Goal: Complete application form

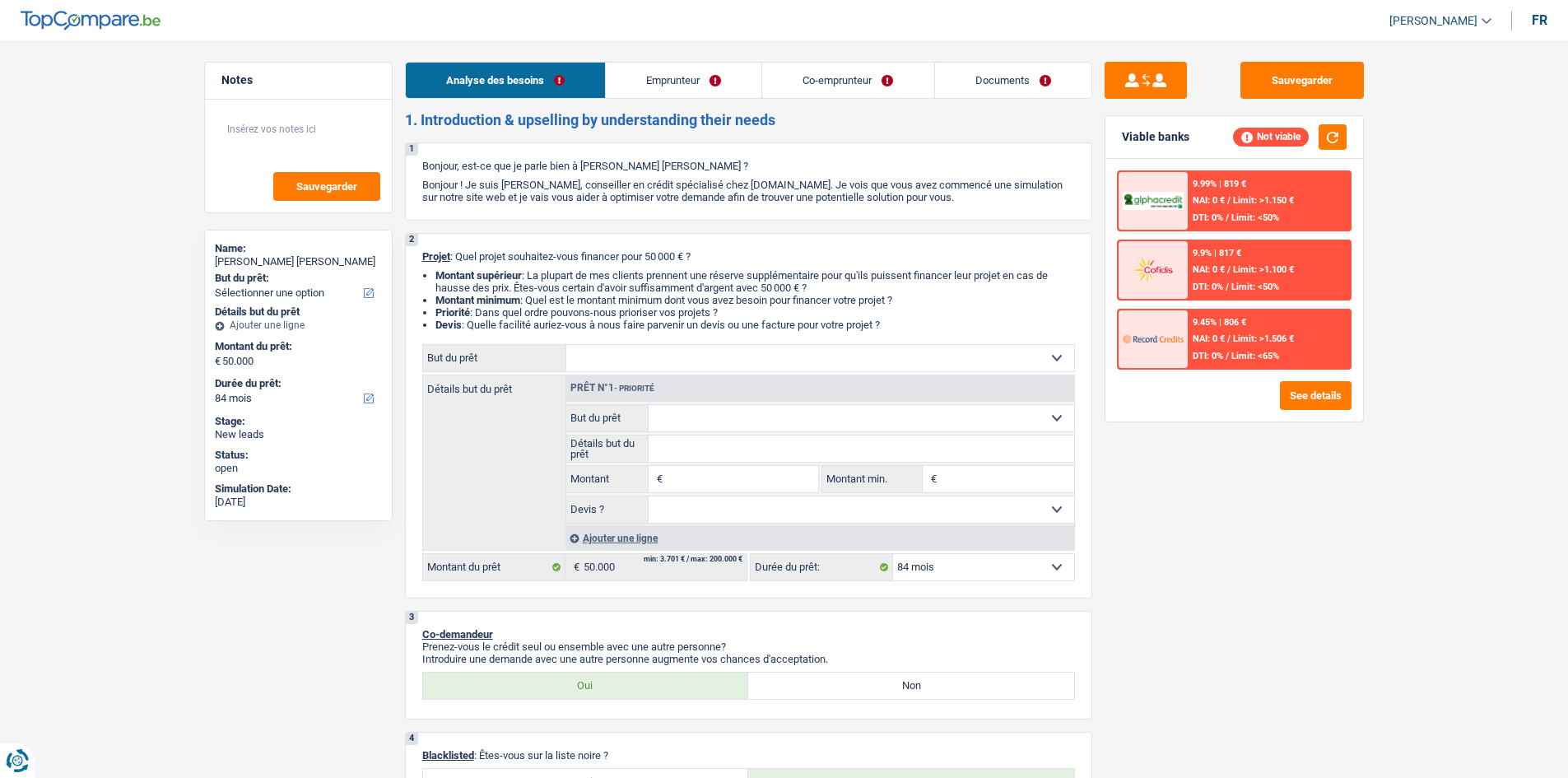
select select "84"
select select "privateEmployee"
select select "familyAllowances"
select select "netSalary"
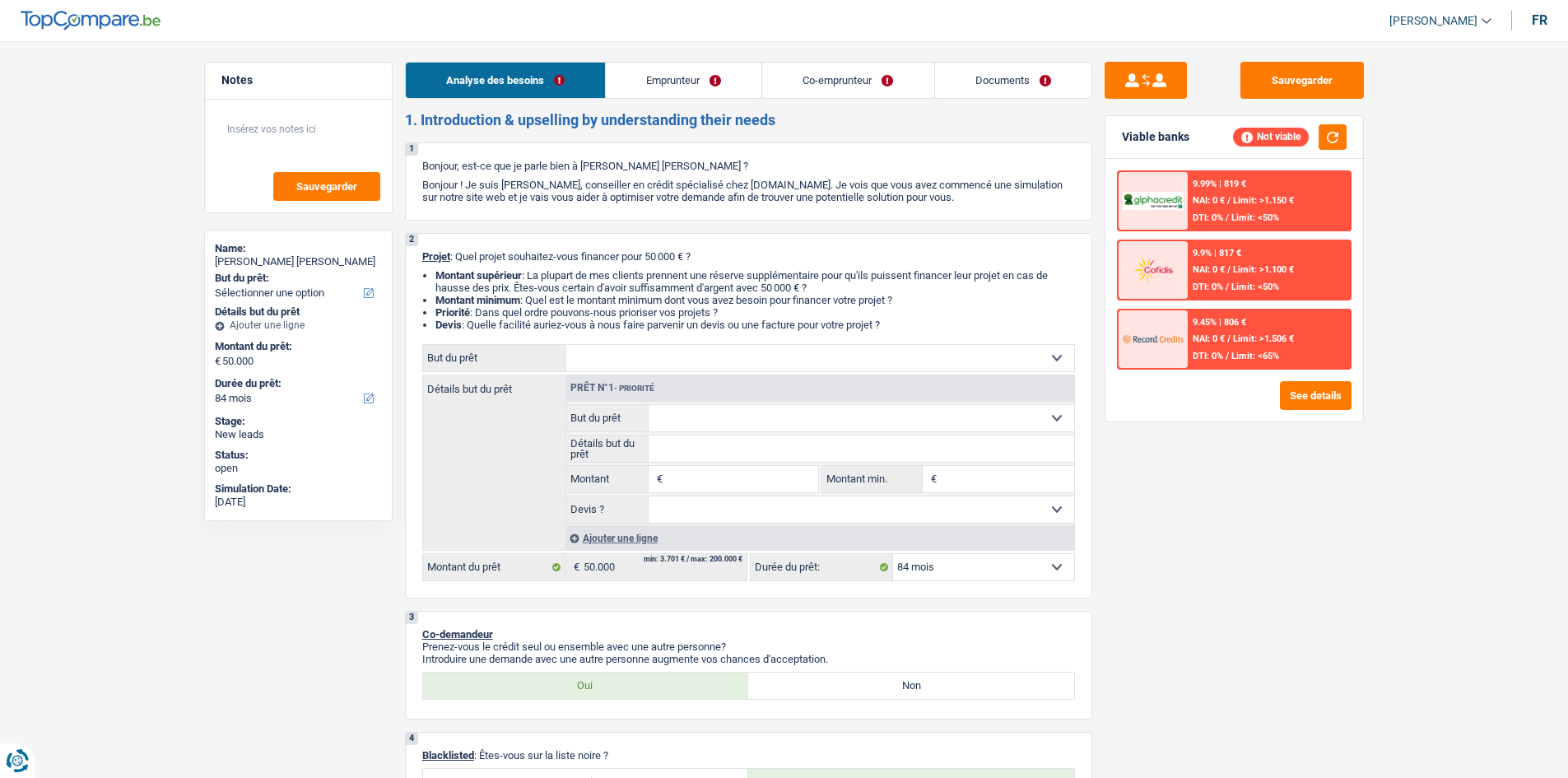
select select "mealVouchers"
select select "rents"
select select "84"
click at [731, 364] on select "Confort maison: meubles, textile, peinture, électroménager, outillage non-profe…" at bounding box center [820, 358] width 507 height 26
click at [775, 345] on select "Confort maison: meubles, textile, peinture, électroménager, outillage non-profe…" at bounding box center [820, 358] width 507 height 26
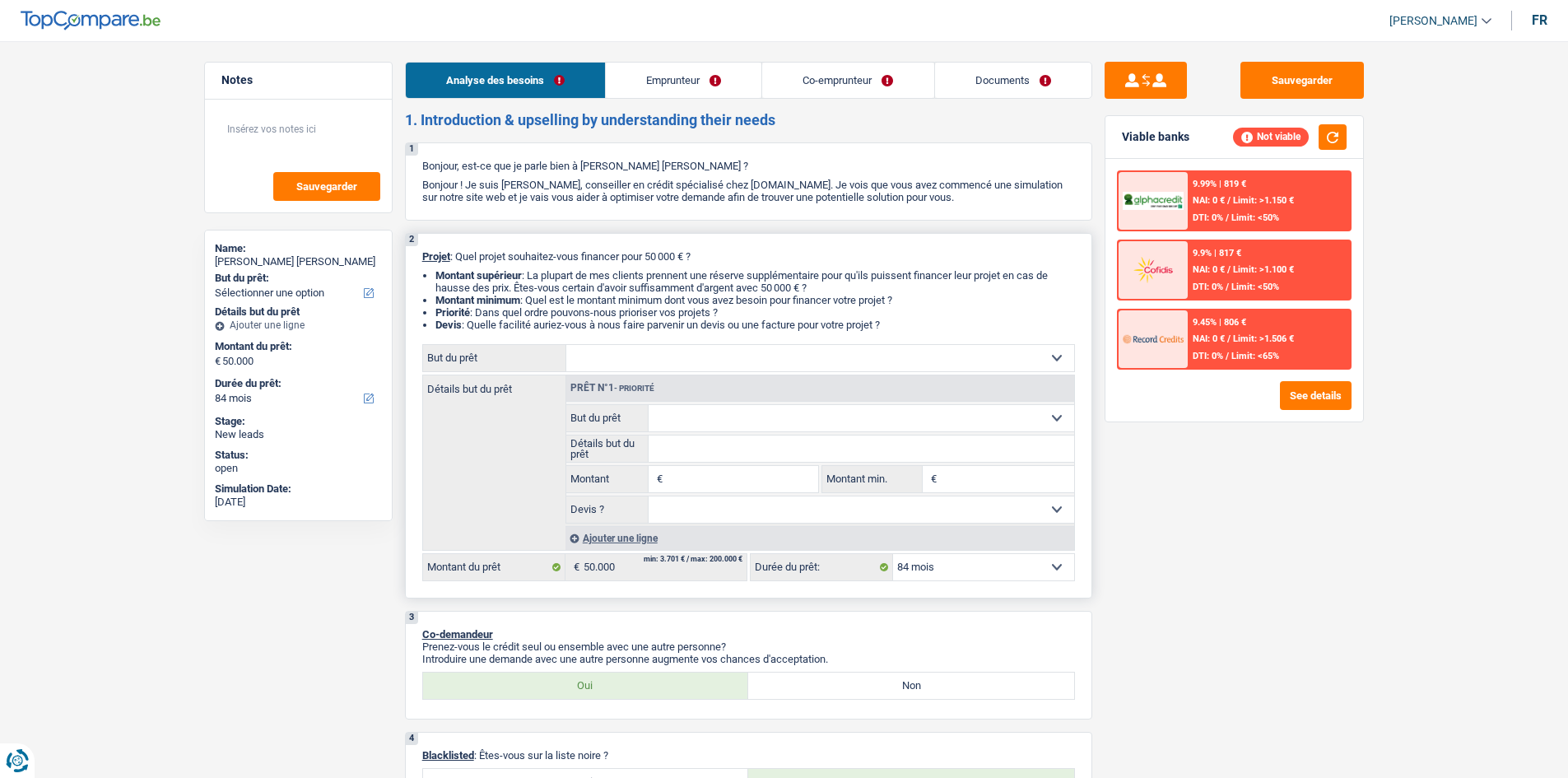
click at [851, 353] on select "Confort maison: meubles, textile, peinture, électroménager, outillage non-profe…" at bounding box center [820, 358] width 507 height 26
click at [1038, 355] on select "Confort maison: meubles, textile, peinture, électroménager, outillage non-profe…" at bounding box center [820, 358] width 507 height 26
select select "household"
click at [566, 345] on select "Confort maison: meubles, textile, peinture, électroménager, outillage non-profe…" at bounding box center [820, 358] width 507 height 26
select select "household"
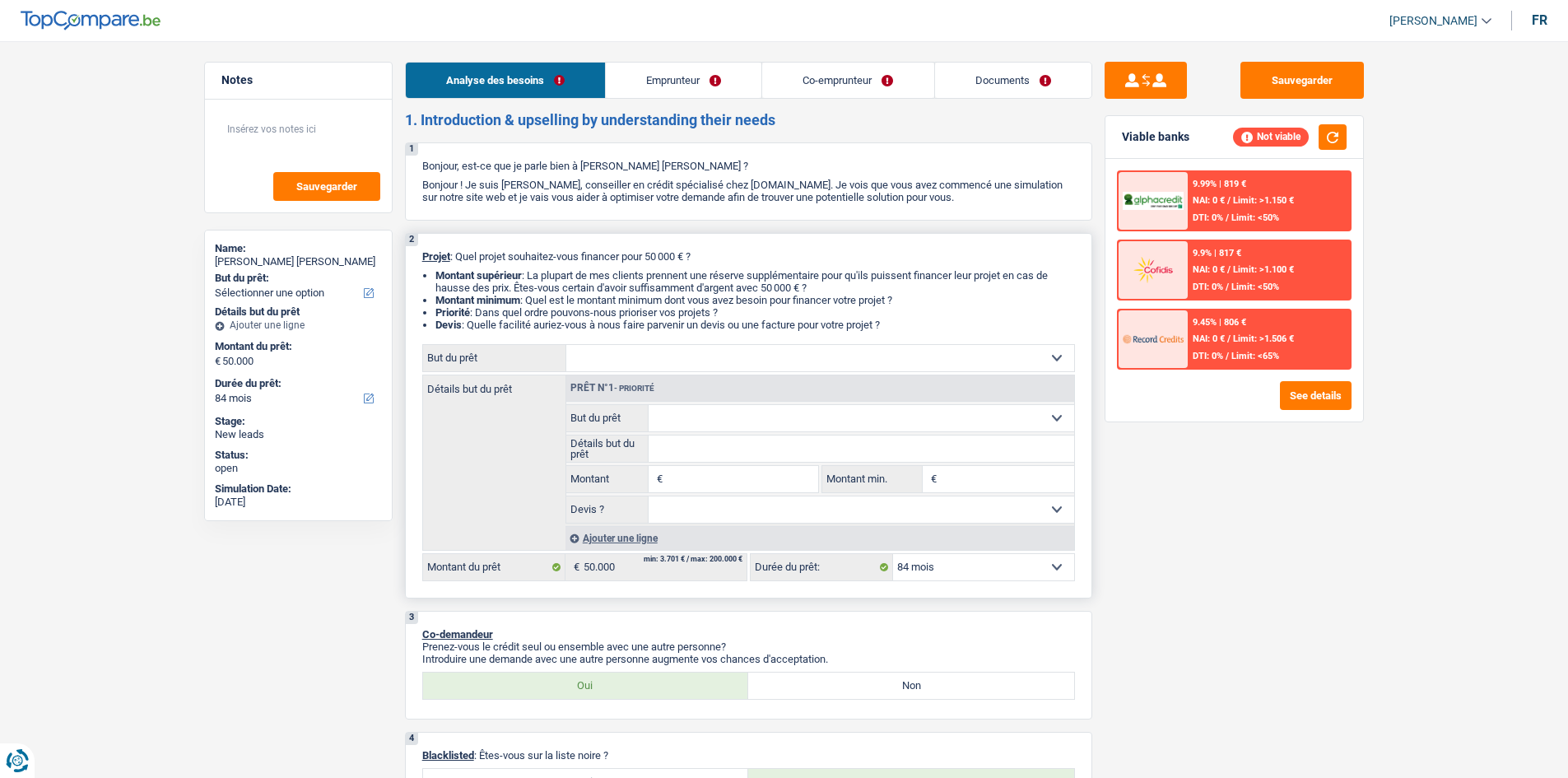
select select "household"
type input "50.000"
select select "household"
type input "50.000"
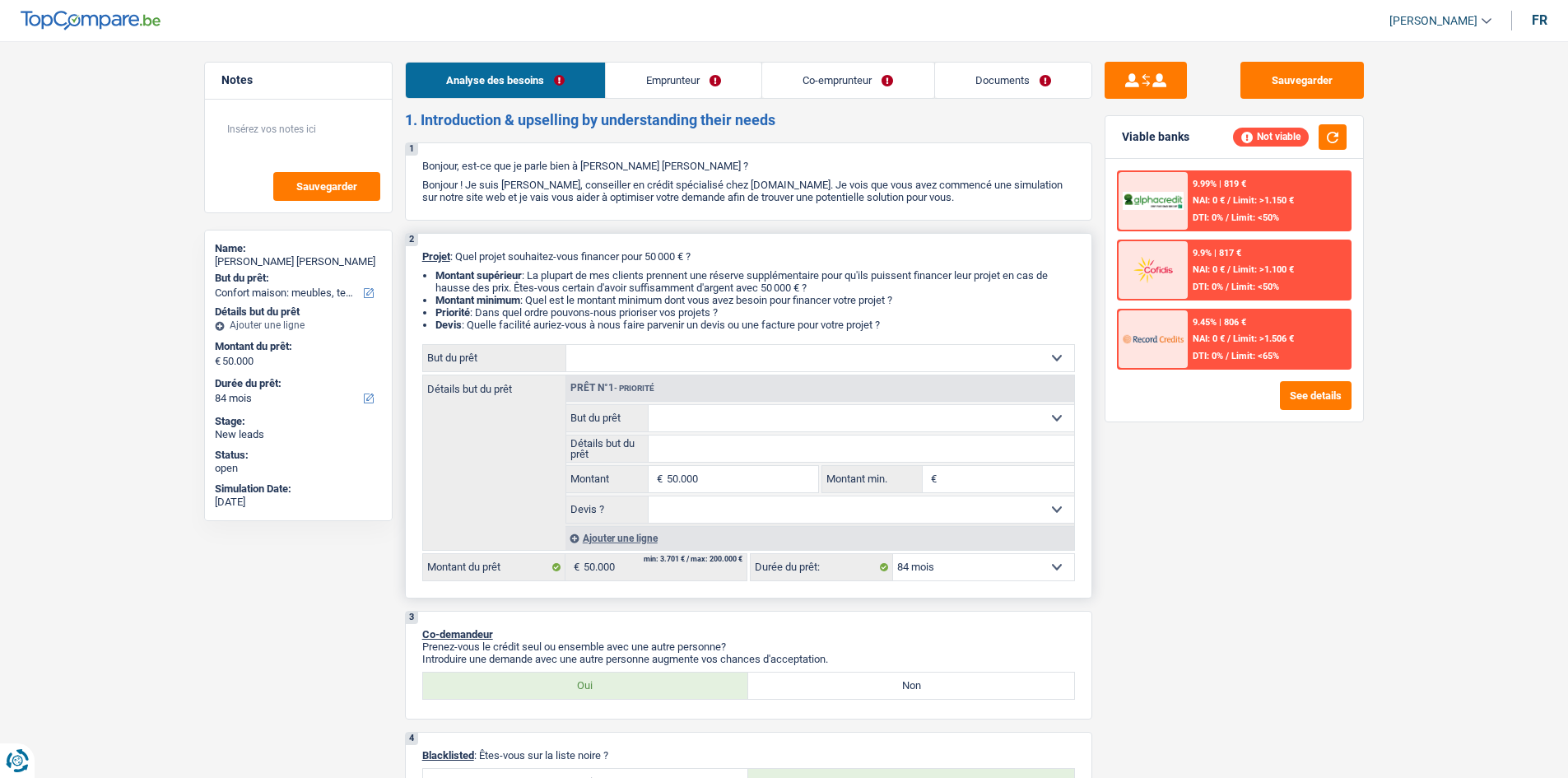
select select "household"
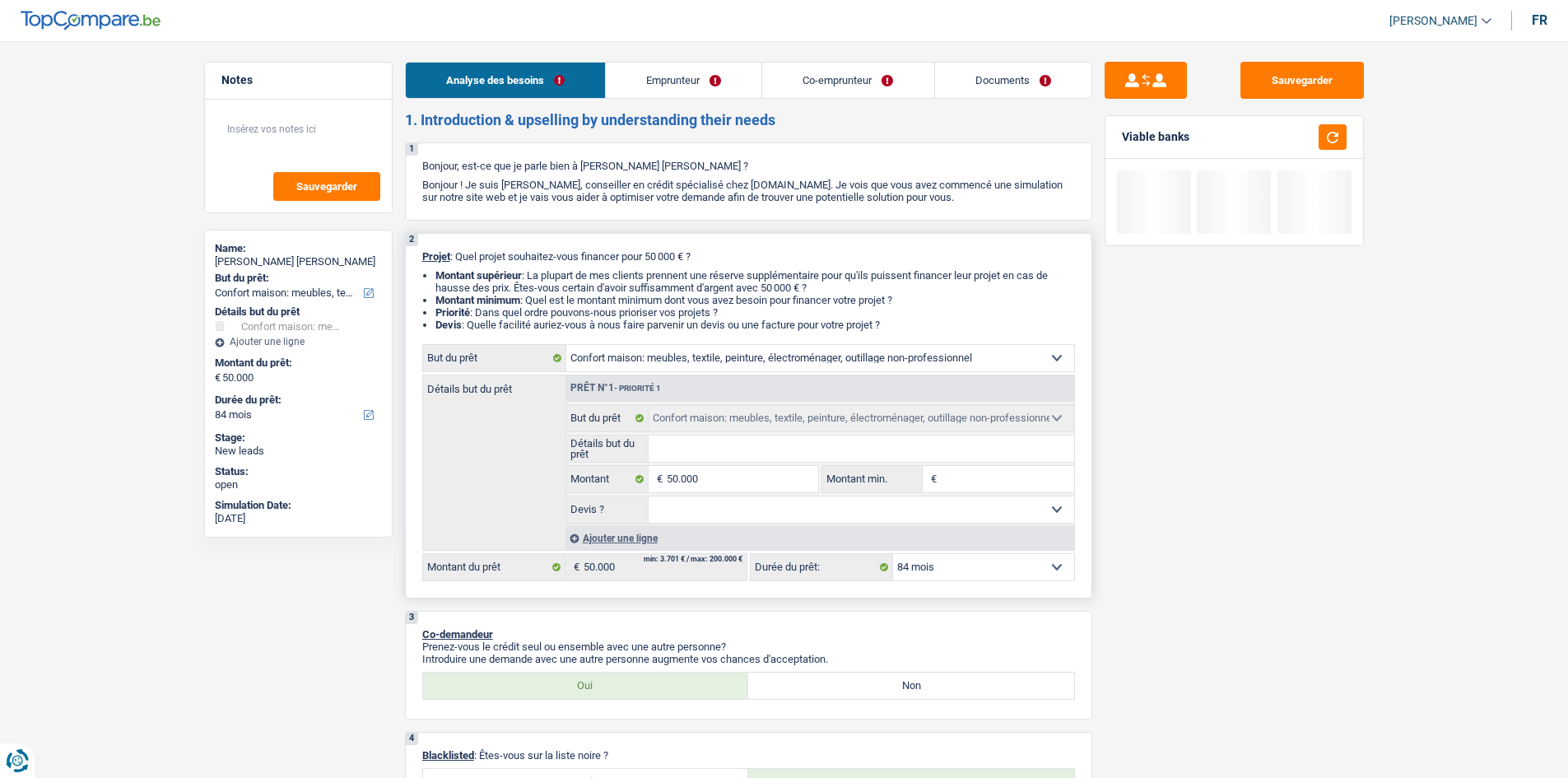
click at [715, 456] on input "Détails but du prêt" at bounding box center [861, 448] width 425 height 26
click at [725, 487] on input "50.000" at bounding box center [742, 479] width 151 height 26
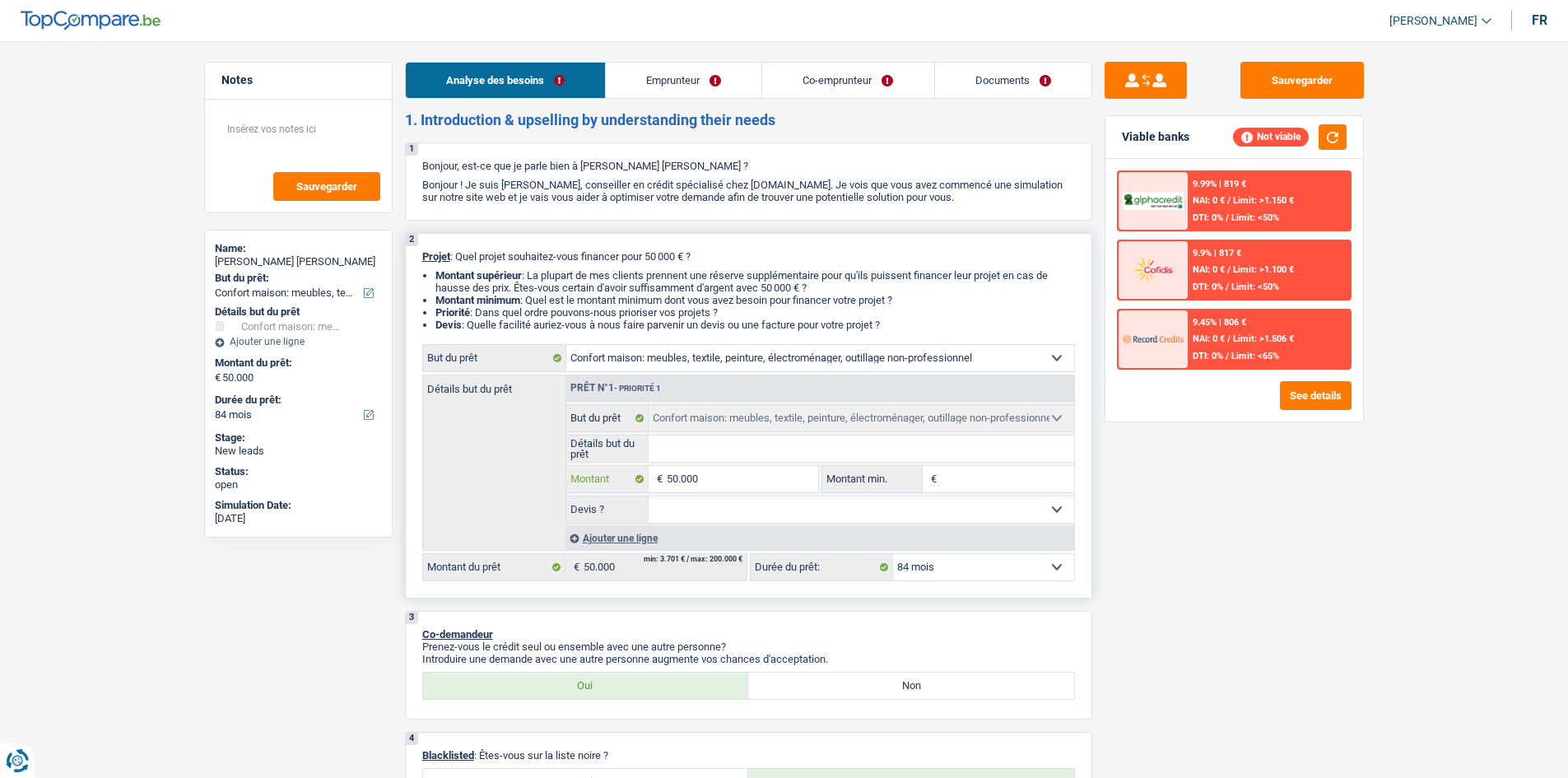
type input "5.000"
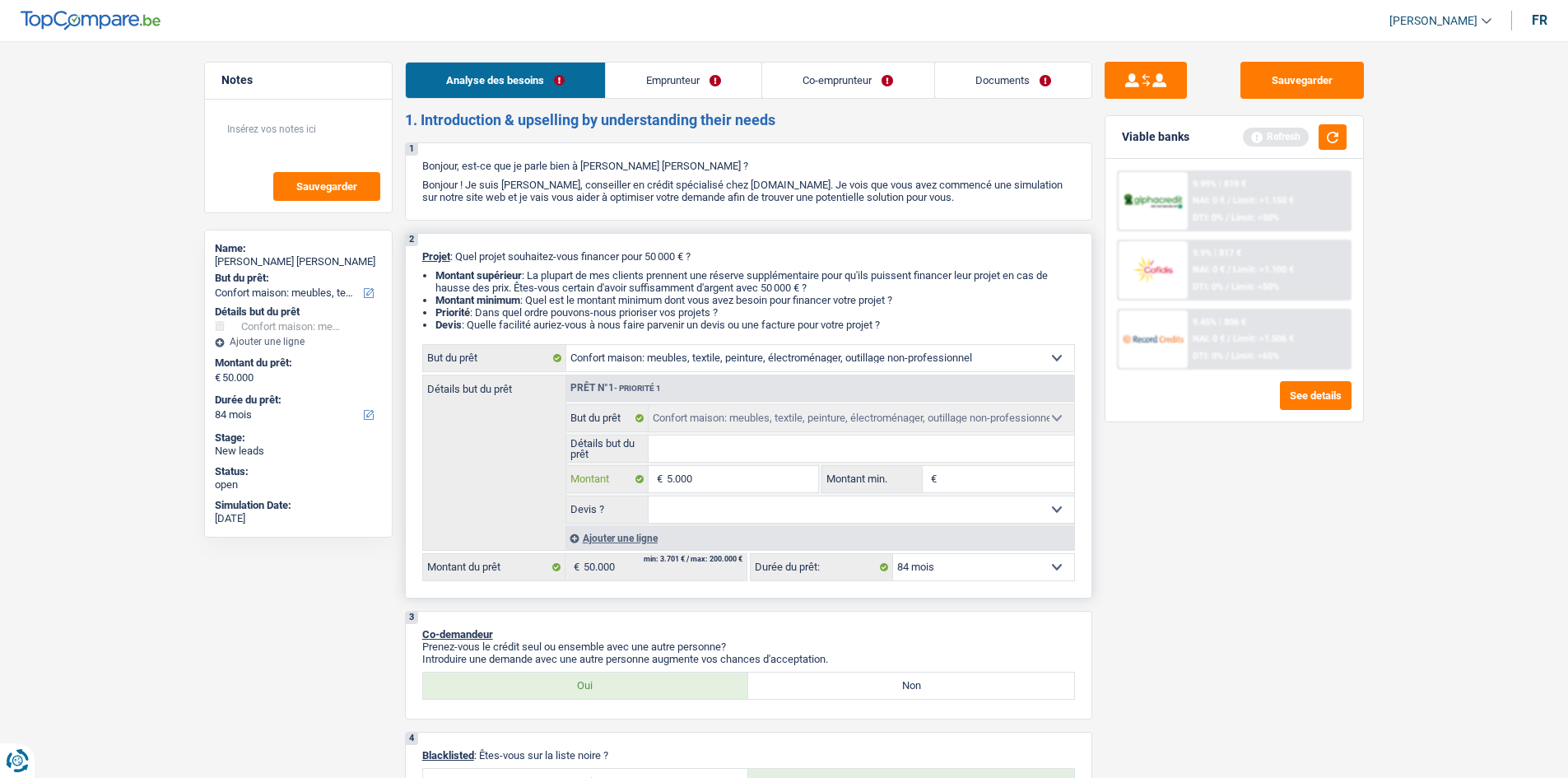
type input "500"
type input "50"
type input "5"
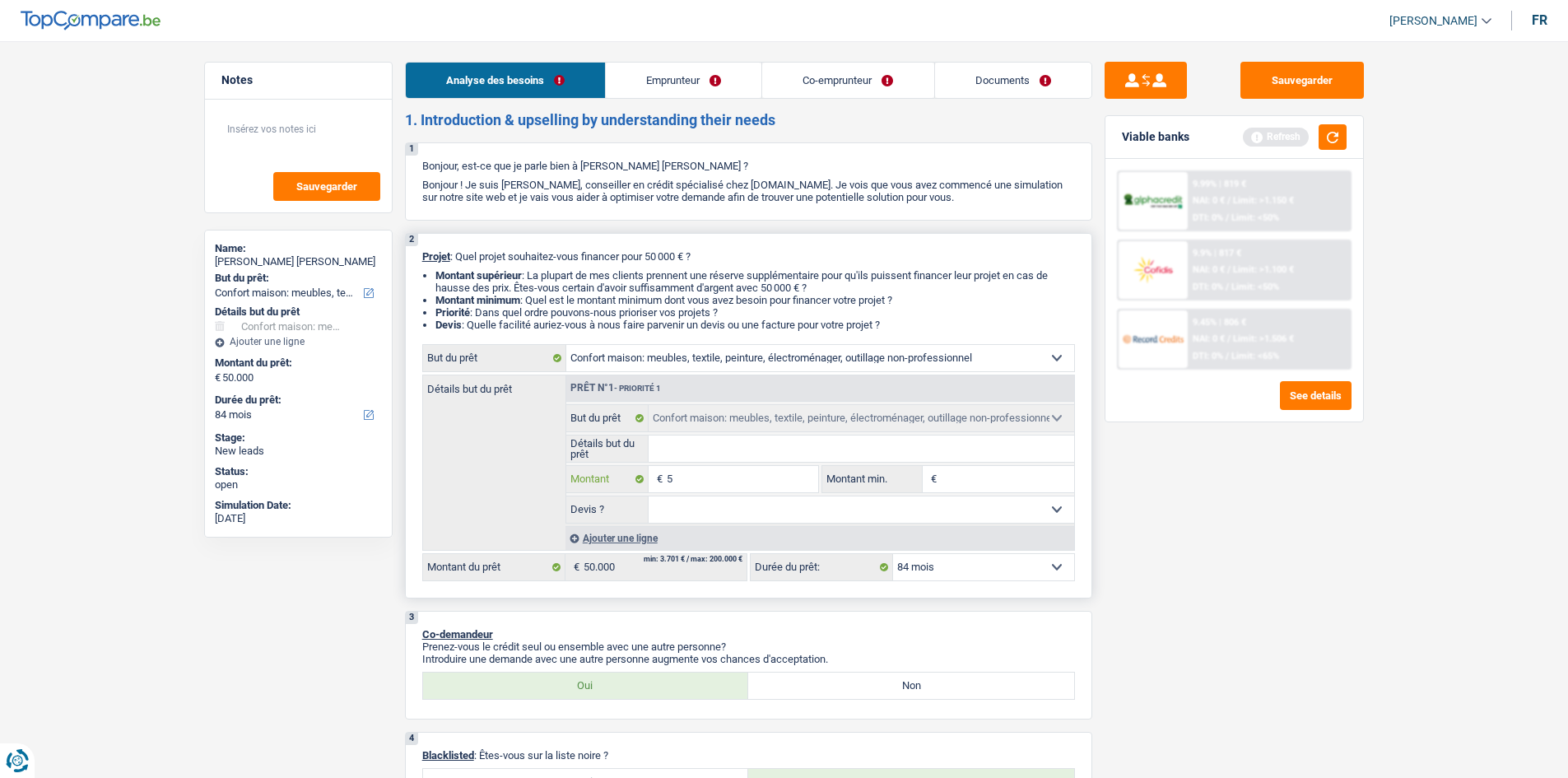
type input "5"
type input "2"
type input "25"
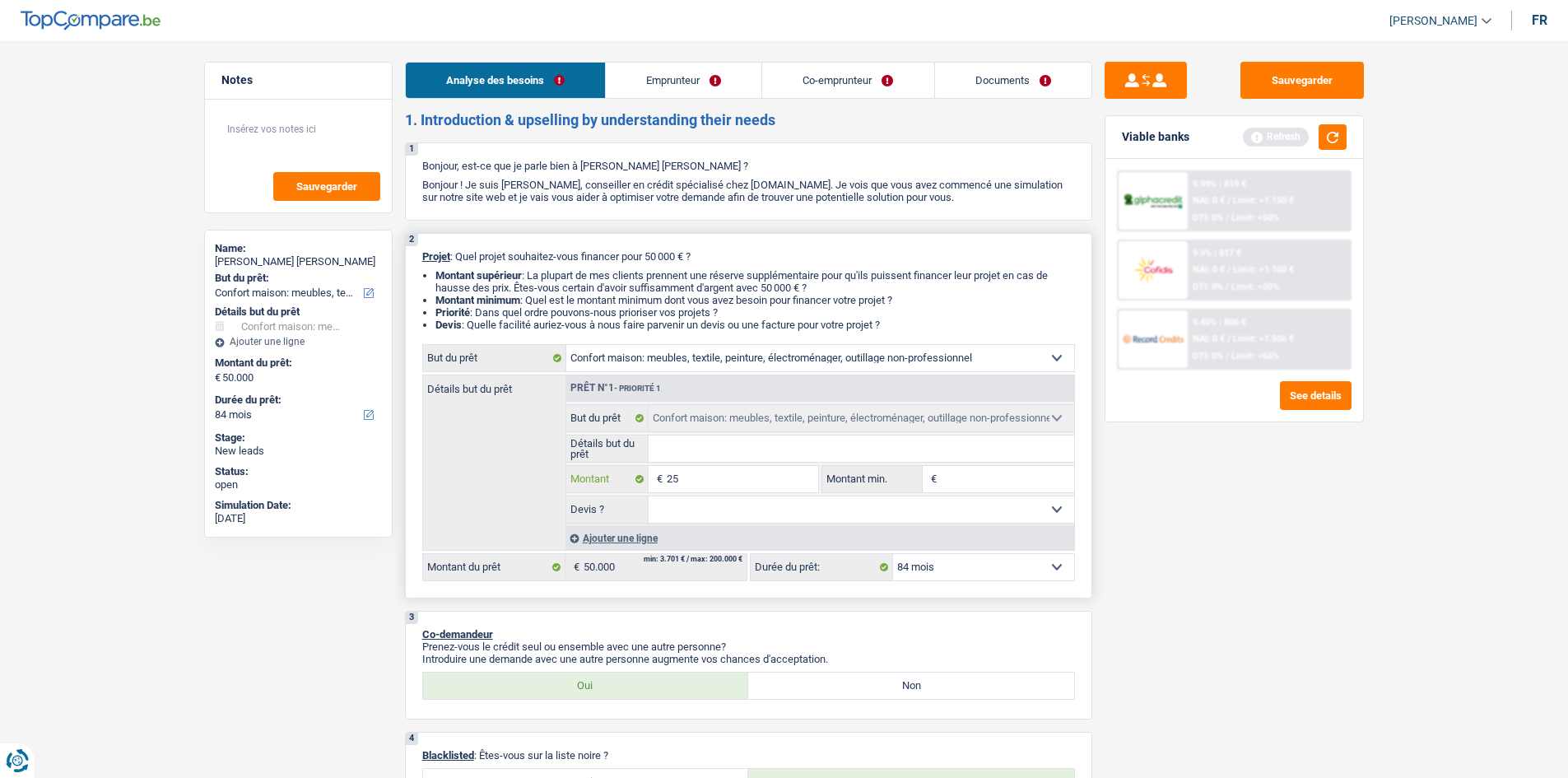
type input "250"
type input "2.500"
type input "25.000"
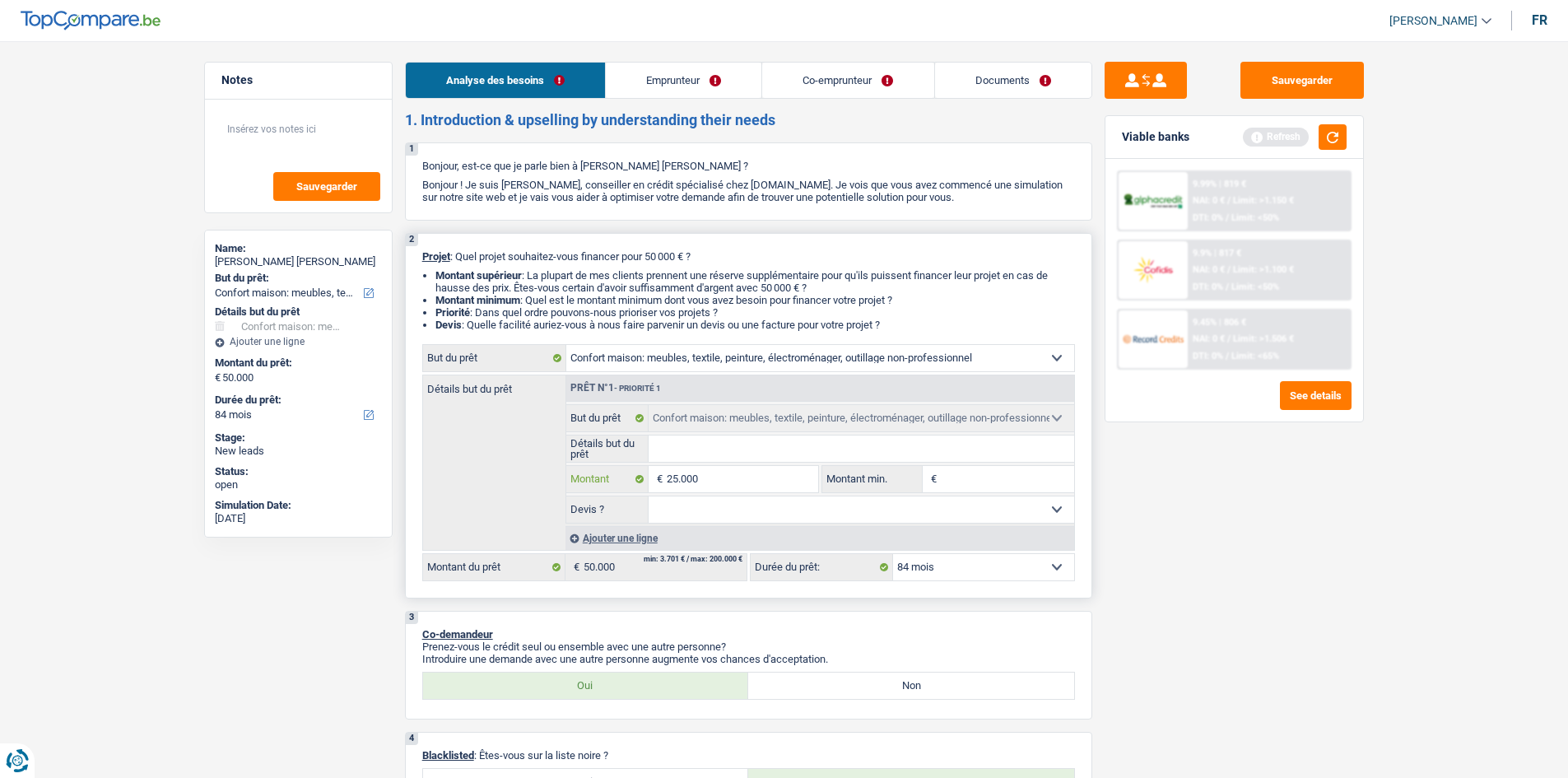
type input "25.000"
select select "120"
type input "25.000"
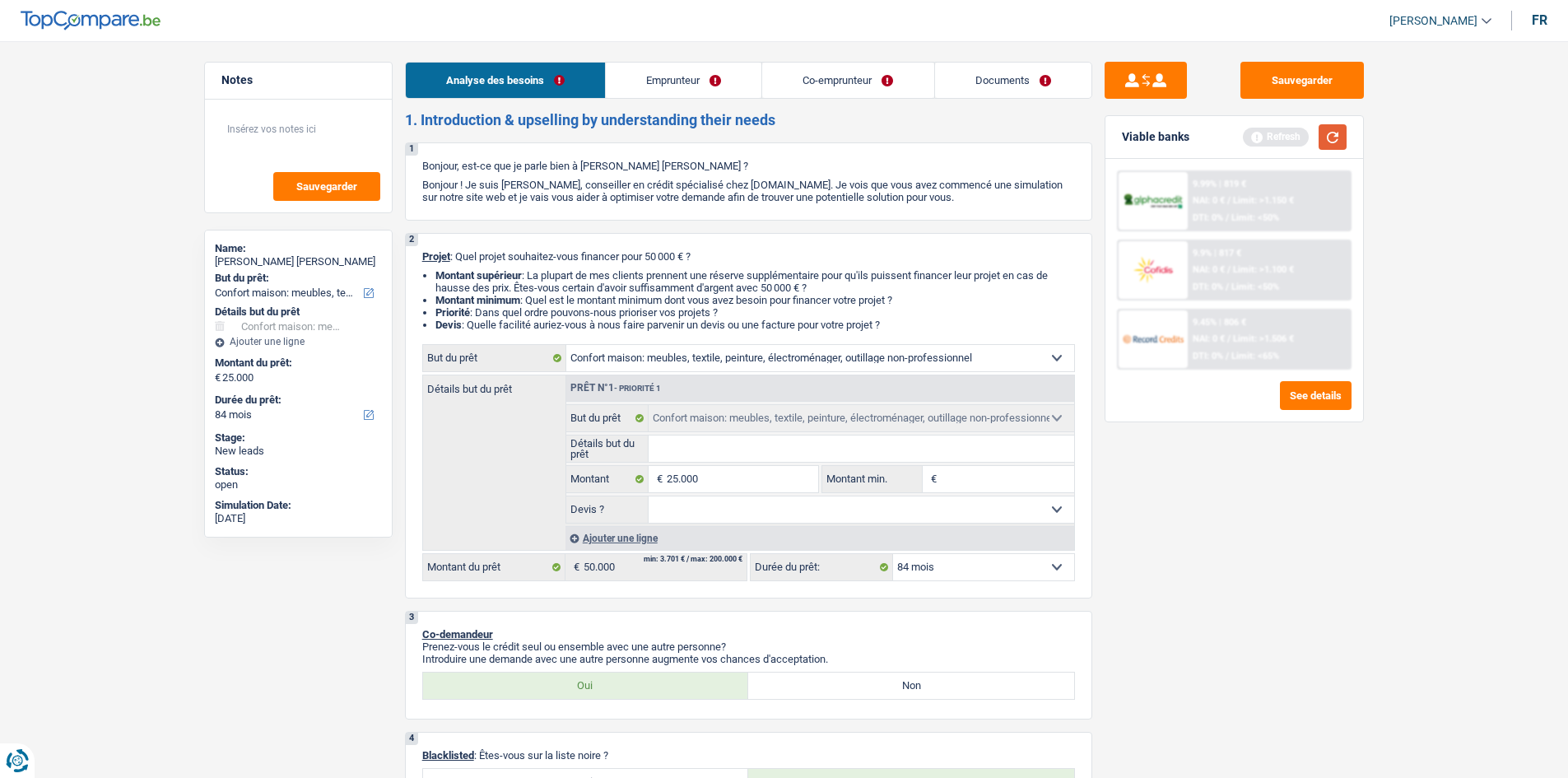
select select "120"
type input "25.000"
select select "120"
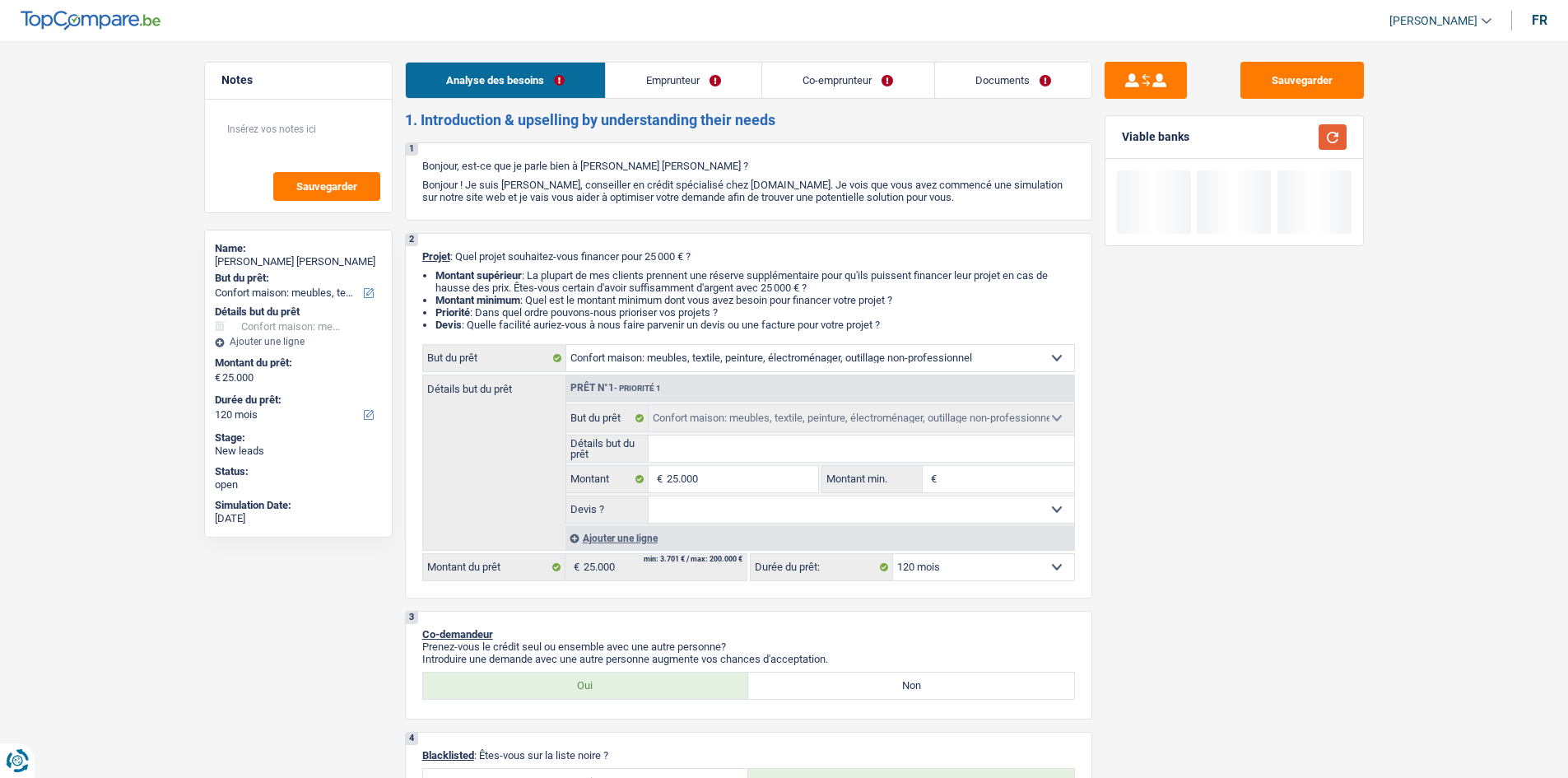
click at [1336, 142] on button "button" at bounding box center [1332, 137] width 28 height 25
